Goal: Transaction & Acquisition: Purchase product/service

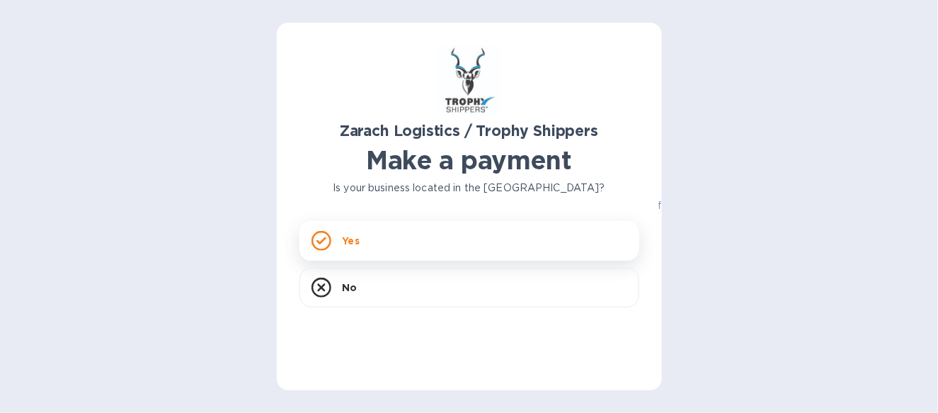
click at [377, 240] on div "Yes" at bounding box center [470, 241] width 340 height 40
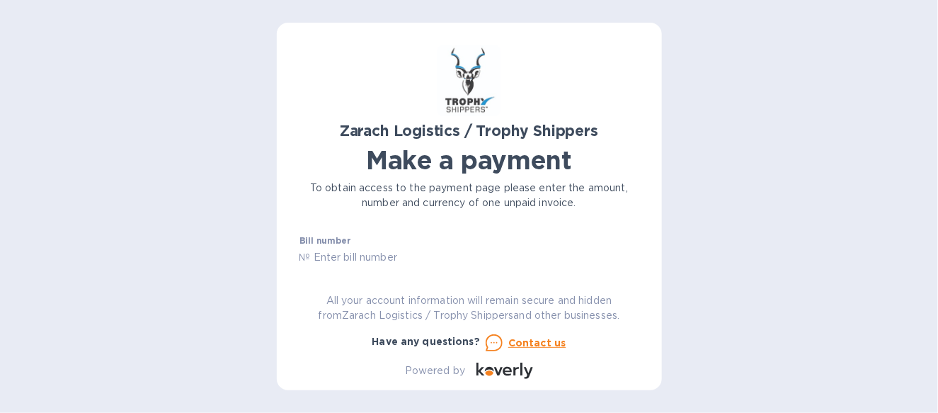
click at [336, 256] on input "text" at bounding box center [475, 257] width 329 height 21
type input "B00172104"
click at [334, 273] on div "Zarach Logistics / Trophy Shippers Make a payment To obtain access to the payme…" at bounding box center [470, 212] width 340 height 334
drag, startPoint x: 402, startPoint y: 246, endPoint x: 341, endPoint y: 262, distance: 62.9
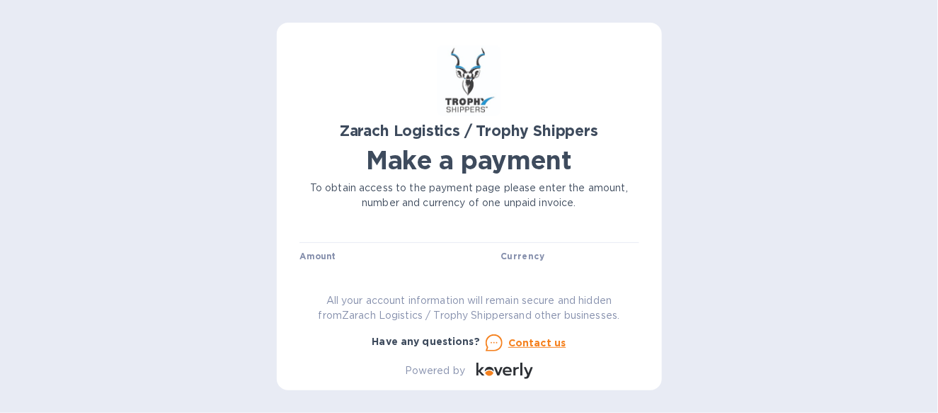
click at [399, 247] on div "Bill number № B00172104" at bounding box center [470, 228] width 346 height 41
click at [334, 257] on label "Amount" at bounding box center [318, 256] width 36 height 8
click at [348, 248] on input "text" at bounding box center [401, 247] width 190 height 21
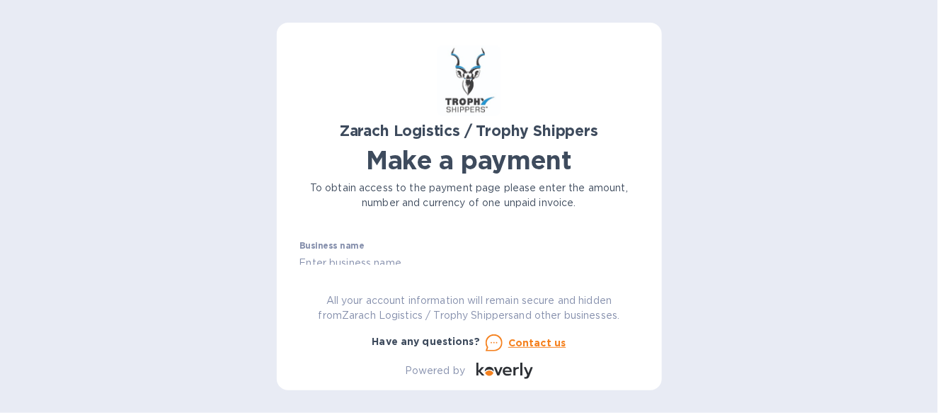
type input "484.35"
click at [346, 256] on input "text" at bounding box center [470, 262] width 340 height 21
type input "Select Europe Inc"
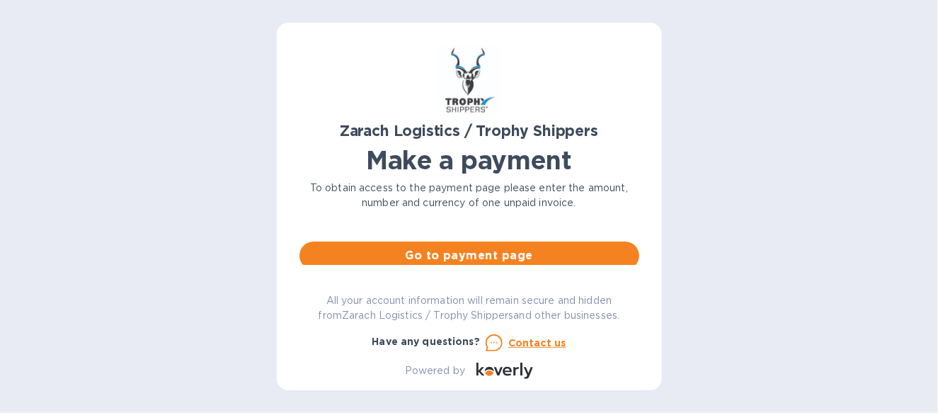
scroll to position [154, 0]
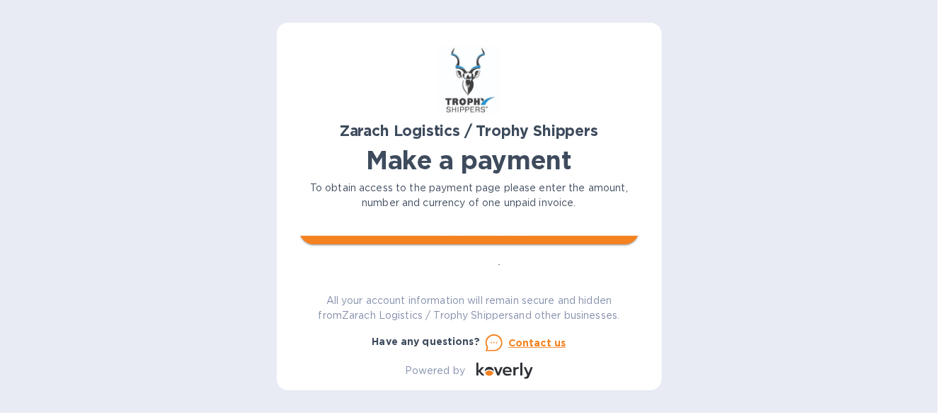
click at [488, 243] on button "Go to payment page" at bounding box center [470, 230] width 340 height 28
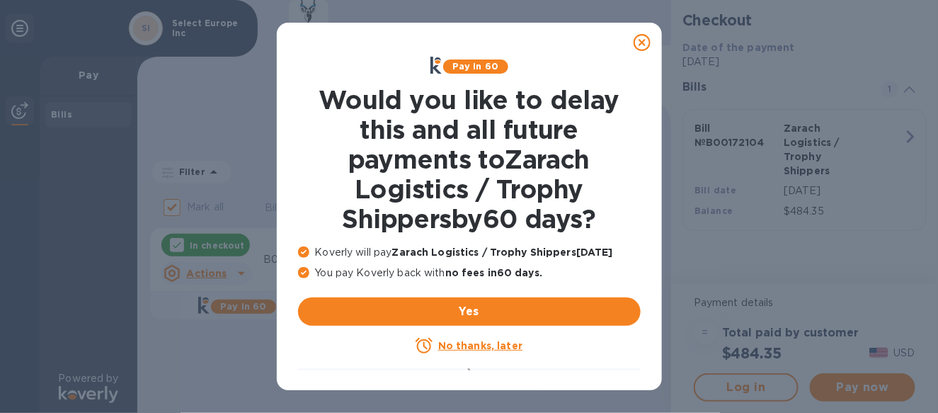
click at [471, 345] on u "No thanks, later" at bounding box center [480, 345] width 84 height 11
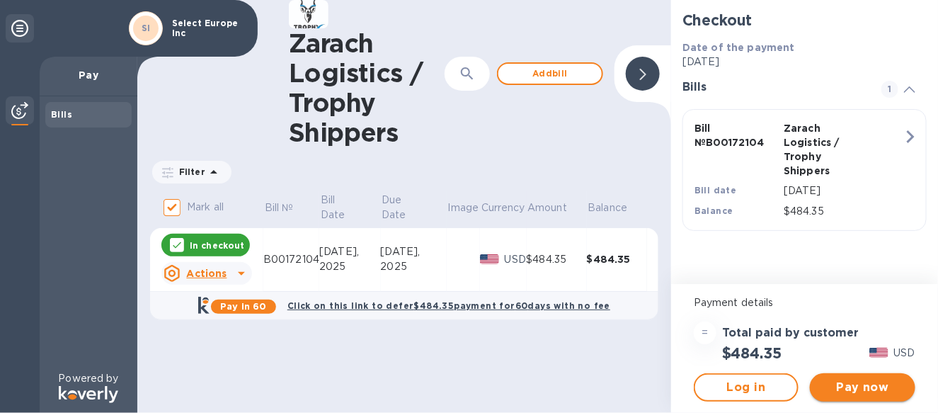
click at [851, 383] on span "Pay now" at bounding box center [863, 387] width 82 height 17
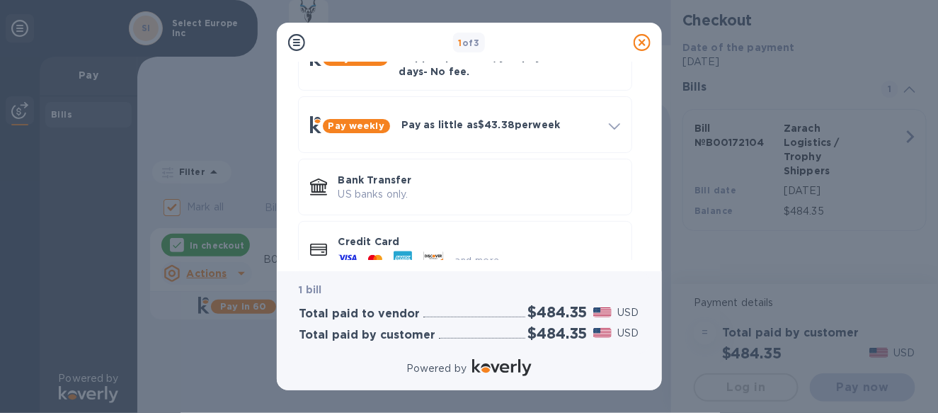
scroll to position [127, 0]
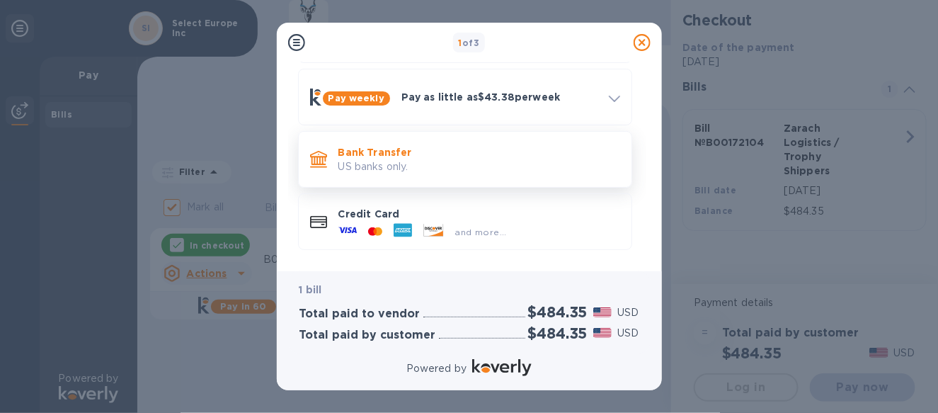
click at [369, 145] on p "Bank Transfer" at bounding box center [480, 152] width 282 height 14
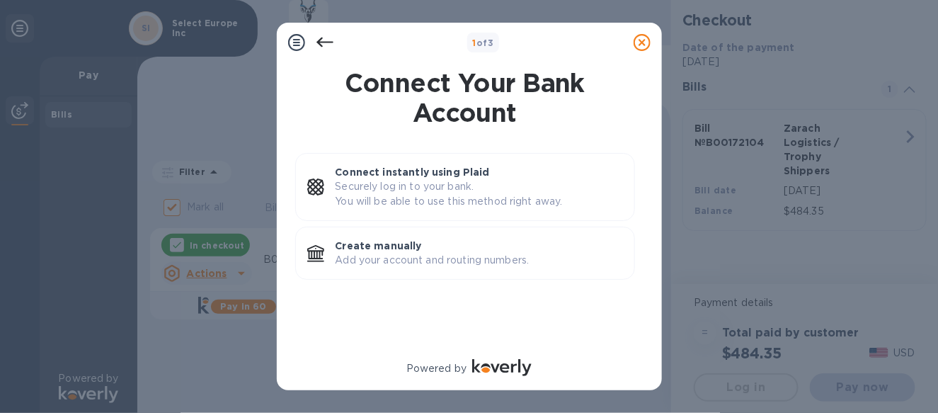
scroll to position [0, 0]
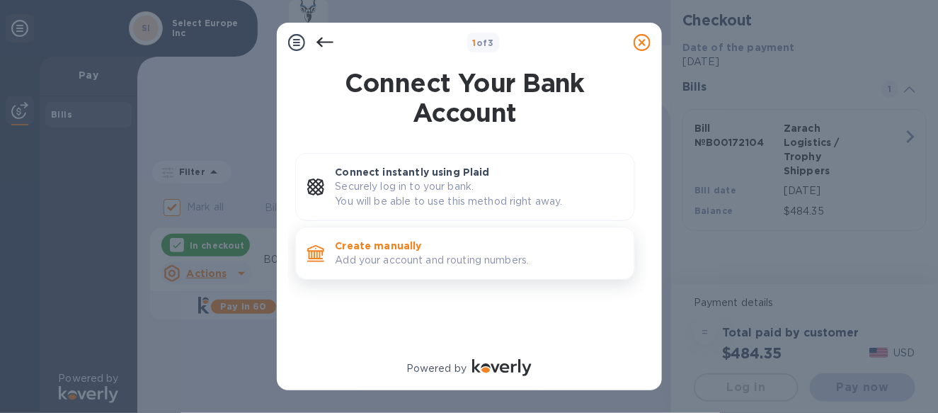
click at [339, 244] on p "Create manually" at bounding box center [480, 246] width 288 height 14
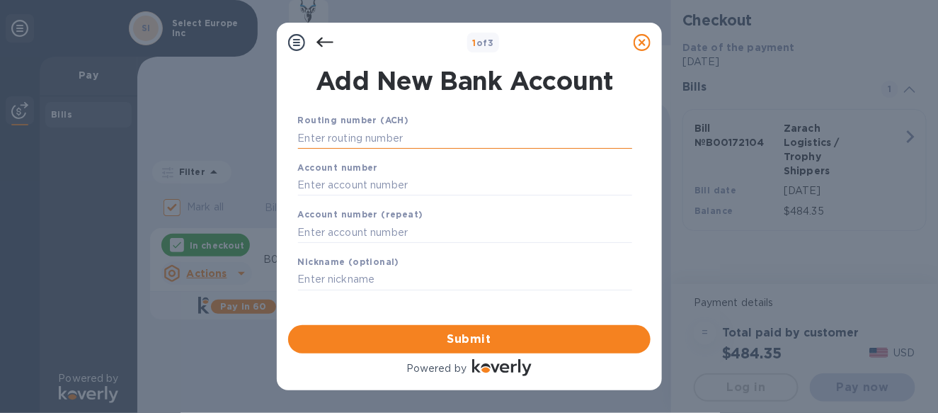
click at [357, 142] on input "text" at bounding box center [465, 137] width 334 height 21
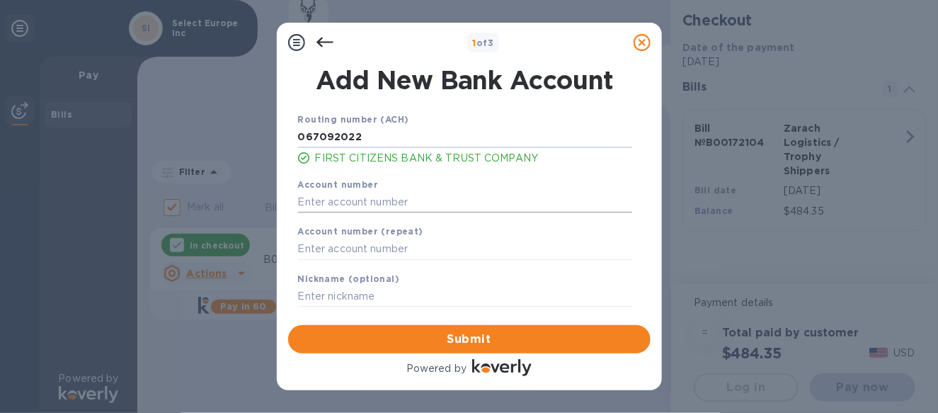
type input "067092022"
click at [331, 193] on input "text" at bounding box center [465, 201] width 334 height 21
type input "9064779536"
click at [327, 249] on input "text" at bounding box center [465, 249] width 334 height 21
type input "9064779536"
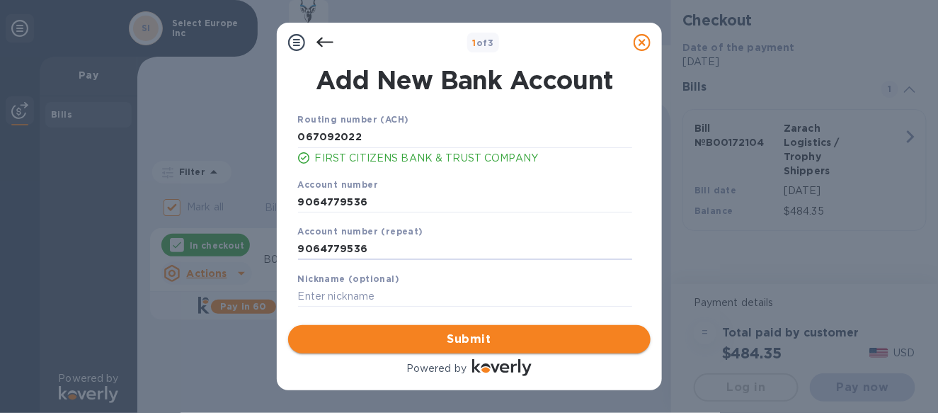
click at [475, 341] on span "Submit" at bounding box center [470, 339] width 340 height 17
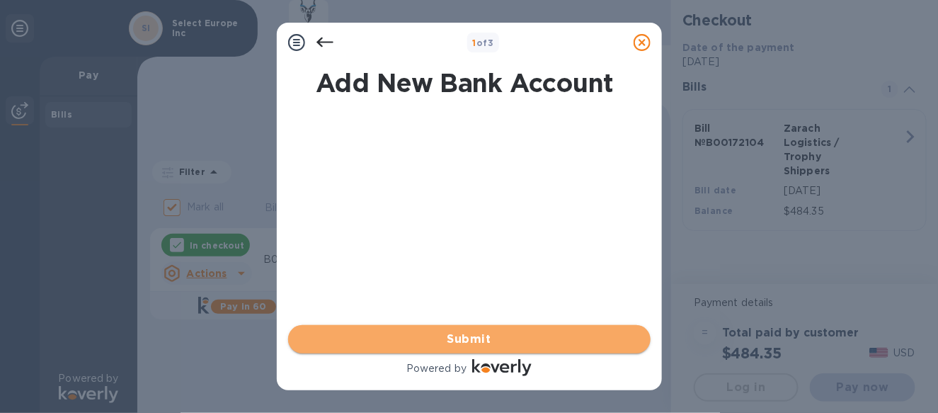
click at [472, 336] on span "Submit" at bounding box center [470, 339] width 340 height 17
